Goal: Task Accomplishment & Management: Manage account settings

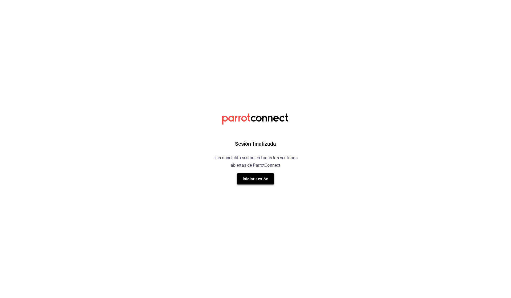
click at [256, 182] on button "Iniciar sesión" at bounding box center [255, 178] width 37 height 11
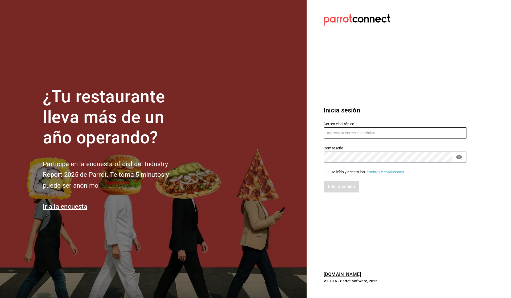
type input "[EMAIL_ADDRESS][DOMAIN_NAME]"
click at [326, 171] on input "He leído y acepto los Términos y condiciones." at bounding box center [325, 172] width 5 height 5
checkbox input "true"
click at [336, 191] on button "Iniciar sesión" at bounding box center [341, 186] width 36 height 11
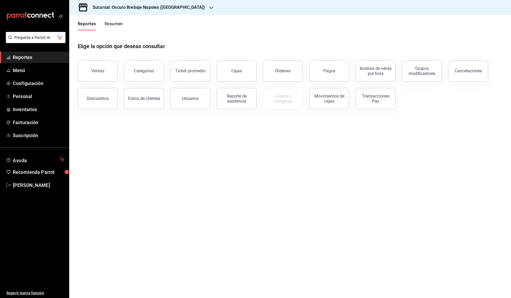
click at [148, 10] on h3 "Sucursal: Oscuro Brebaje Napoles ([GEOGRAPHIC_DATA])" at bounding box center [146, 7] width 116 height 6
click at [122, 35] on div "Oscuro Brebaje Noria(Oax)" at bounding box center [114, 35] width 83 height 6
click at [110, 90] on button "Descuentos" at bounding box center [98, 98] width 40 height 21
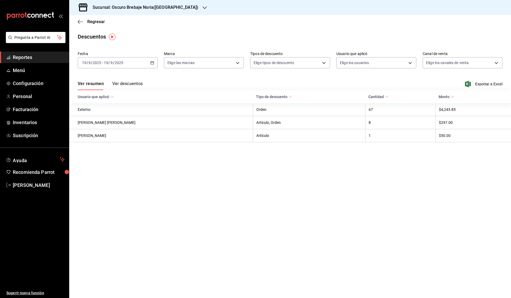
click at [126, 86] on button "Ver descuentos" at bounding box center [127, 85] width 30 height 9
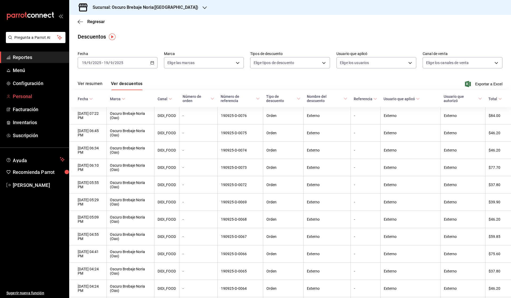
click at [36, 91] on link "Personal" at bounding box center [34, 96] width 69 height 11
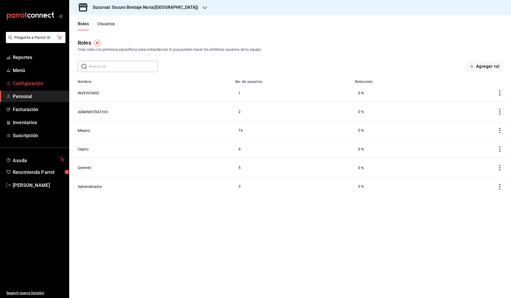
click at [22, 85] on span "Configuración" at bounding box center [39, 83] width 52 height 7
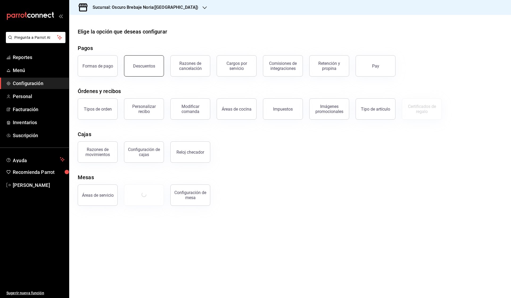
click at [153, 61] on button "Descuentos" at bounding box center [144, 65] width 40 height 21
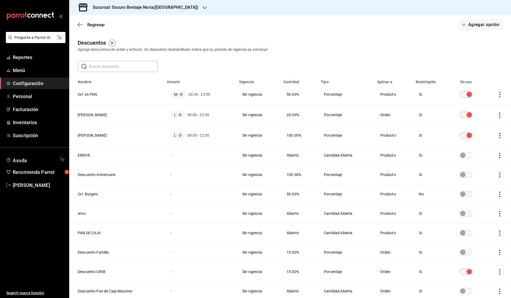
click at [196, 98] on div "M - D 20:30 - 23:59" at bounding box center [199, 94] width 59 height 7
click at [205, 94] on span "20:30 - 23:59" at bounding box center [199, 94] width 22 height 5
click at [497, 96] on icon "actions" at bounding box center [499, 94] width 5 height 5
click at [428, 191] on div at bounding box center [255, 149] width 511 height 298
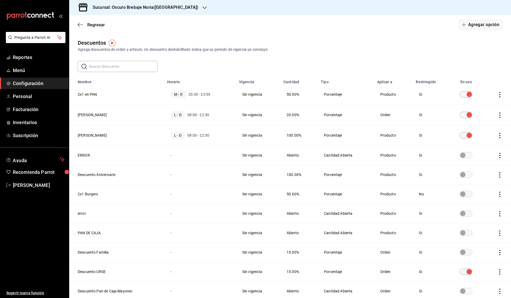
click at [465, 195] on input "discountsTable" at bounding box center [462, 194] width 19 height 6
click at [89, 194] on th "2x1 Burgers" at bounding box center [116, 194] width 95 height 19
